Goal: Information Seeking & Learning: Learn about a topic

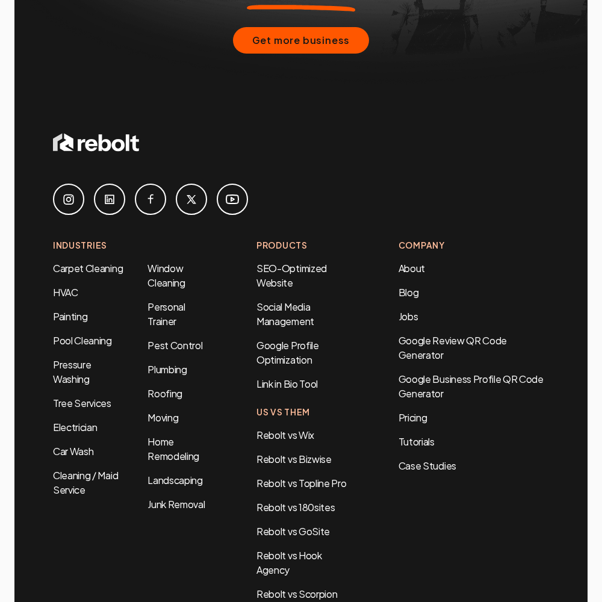
scroll to position [4880, 0]
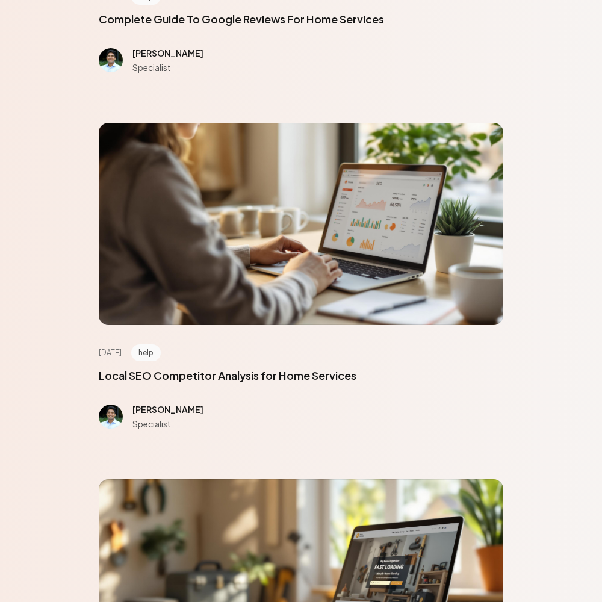
scroll to position [5417, 0]
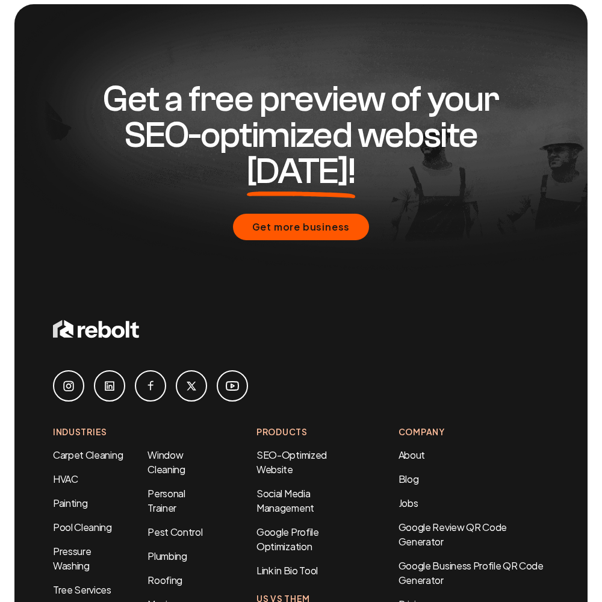
scroll to position [882, 0]
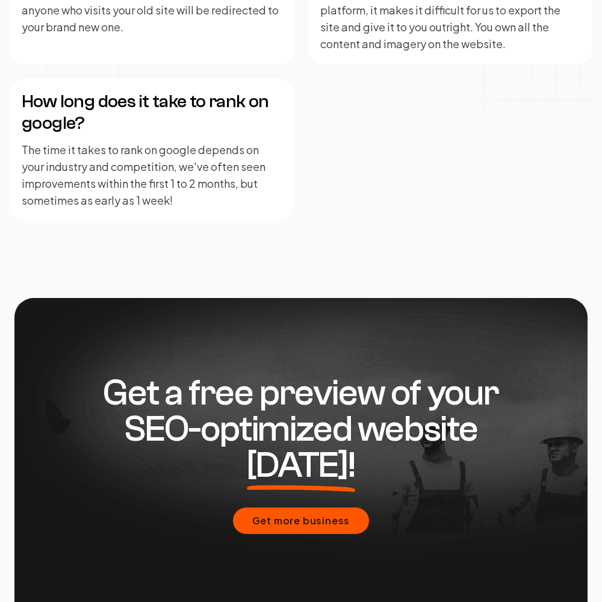
scroll to position [2964, 0]
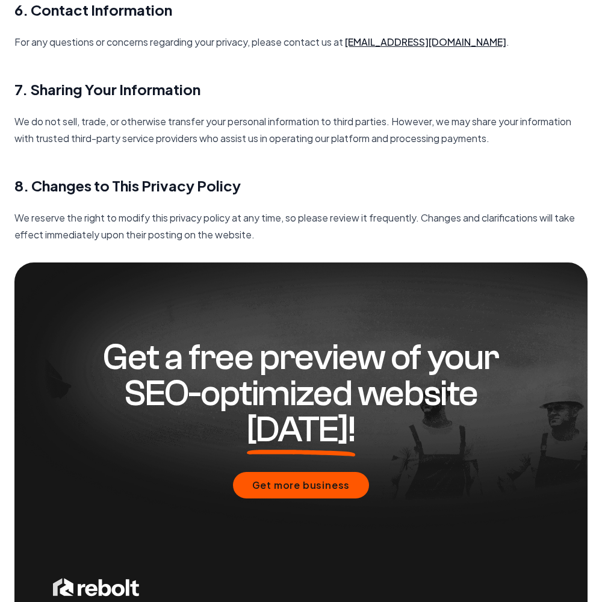
scroll to position [1742, 0]
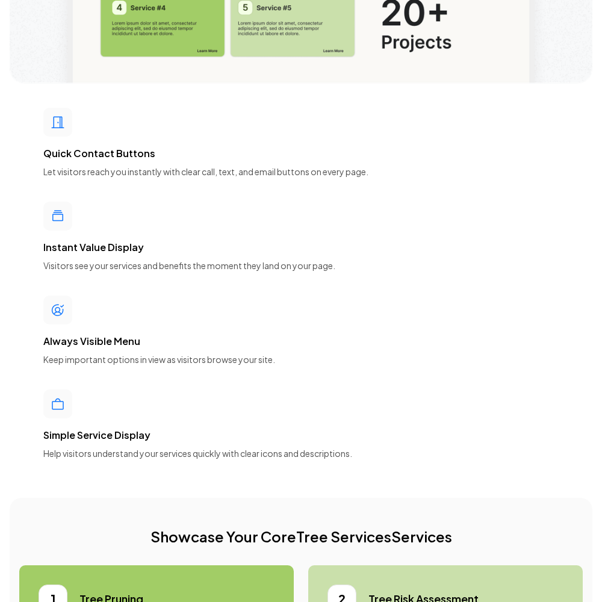
scroll to position [5417, 0]
